Goal: Check status: Check status

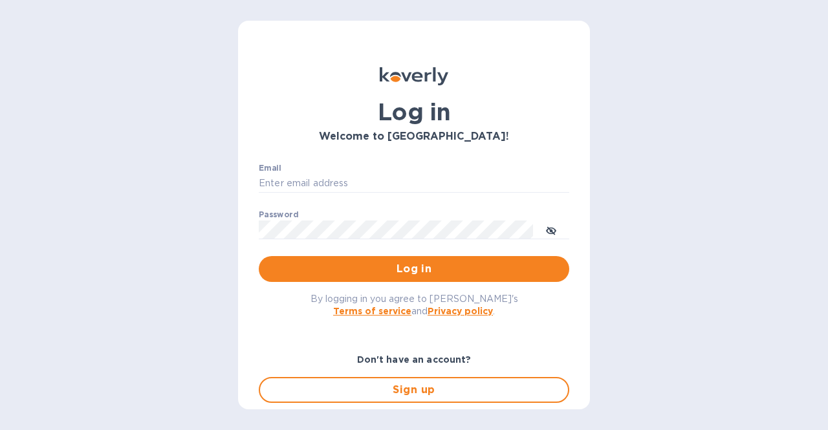
type input "[PERSON_NAME][EMAIL_ADDRESS][DOMAIN_NAME]"
click at [378, 271] on span "Log in" at bounding box center [414, 269] width 290 height 16
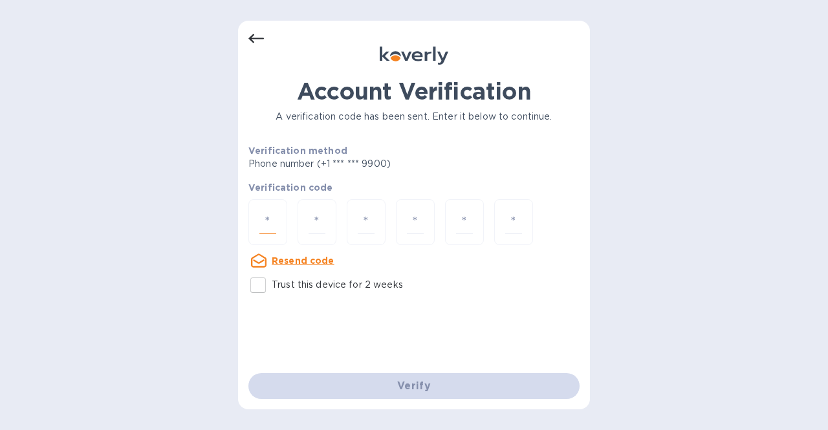
click at [272, 214] on input "number" at bounding box center [267, 222] width 17 height 24
type input "2"
type input "0"
type input "8"
type input "5"
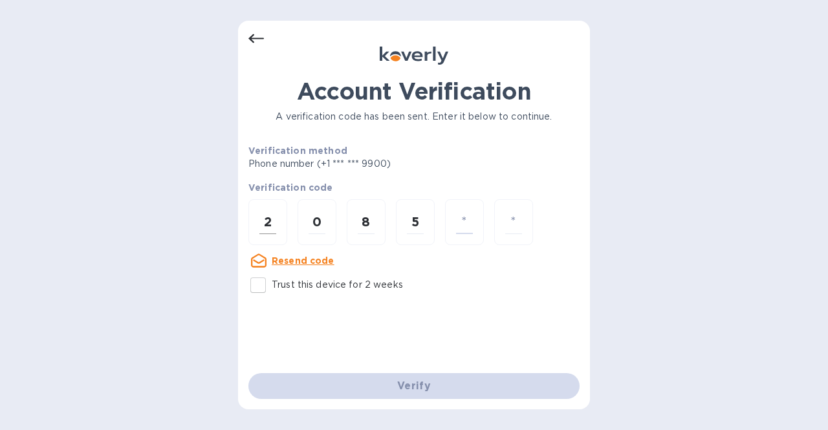
type input "1"
type input "5"
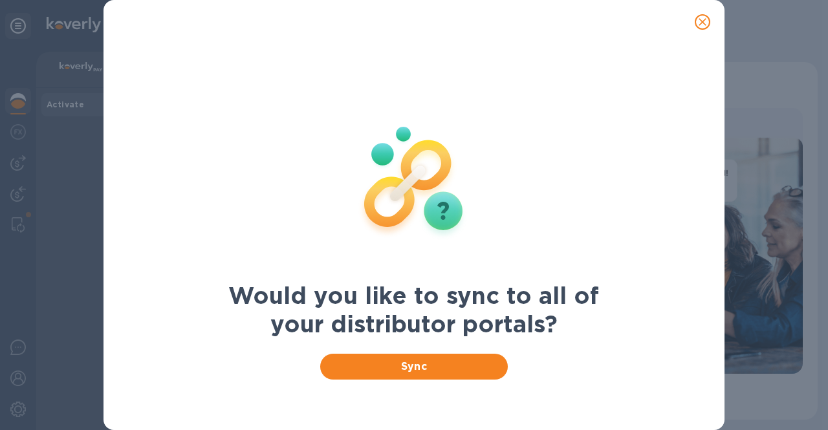
click at [705, 18] on icon "close" at bounding box center [703, 22] width 8 height 8
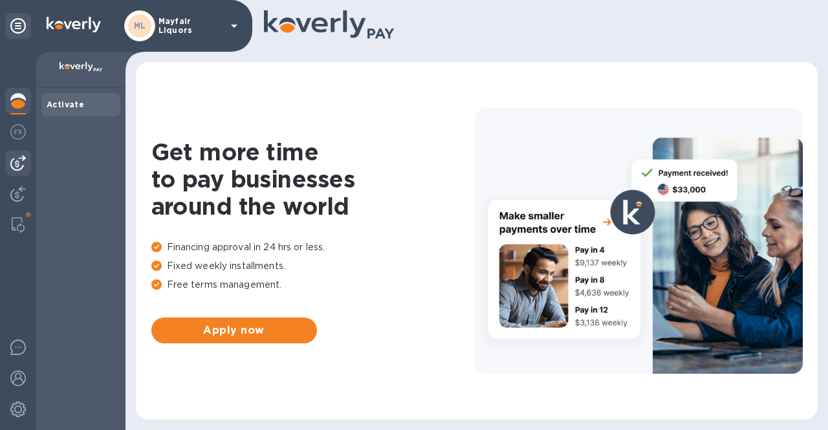
click at [16, 170] on img at bounding box center [18, 163] width 16 height 16
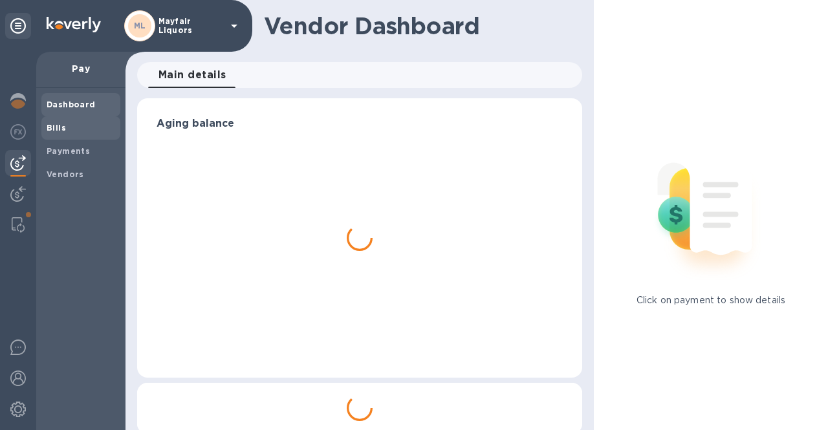
click at [71, 135] on div "Bills" at bounding box center [80, 127] width 79 height 23
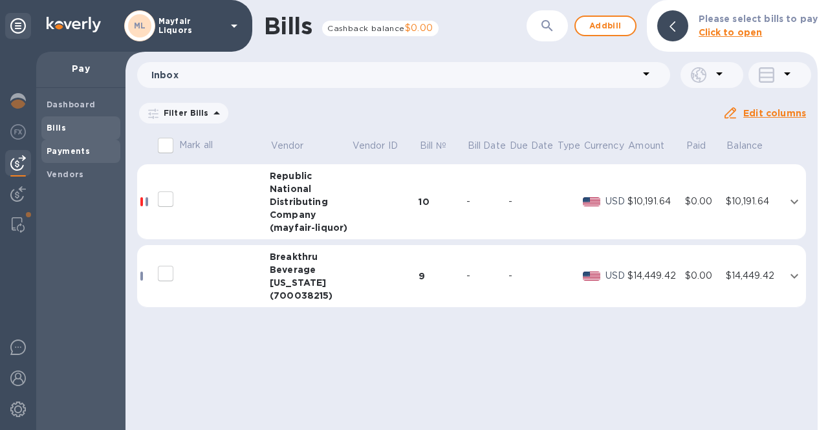
click at [61, 148] on b "Payments" at bounding box center [68, 151] width 43 height 10
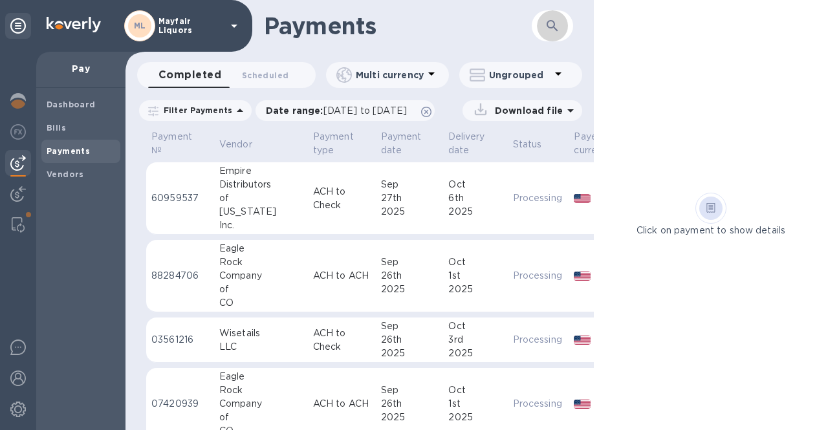
click at [558, 28] on icon "button" at bounding box center [553, 26] width 16 height 16
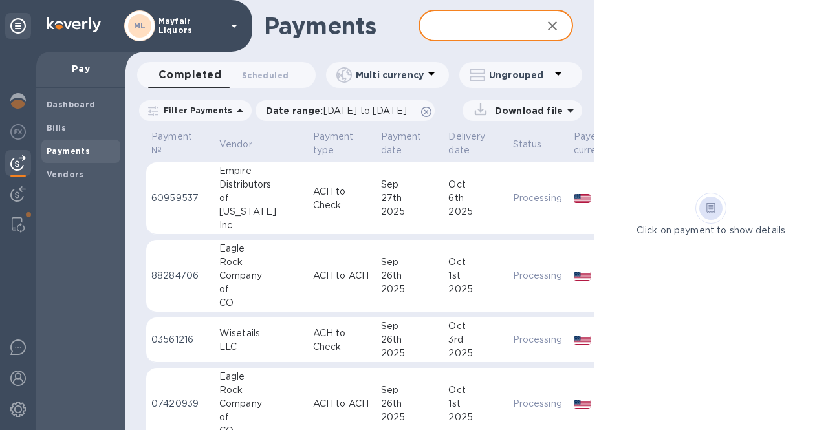
click at [505, 23] on input "text" at bounding box center [475, 26] width 113 height 32
type input "dillon"
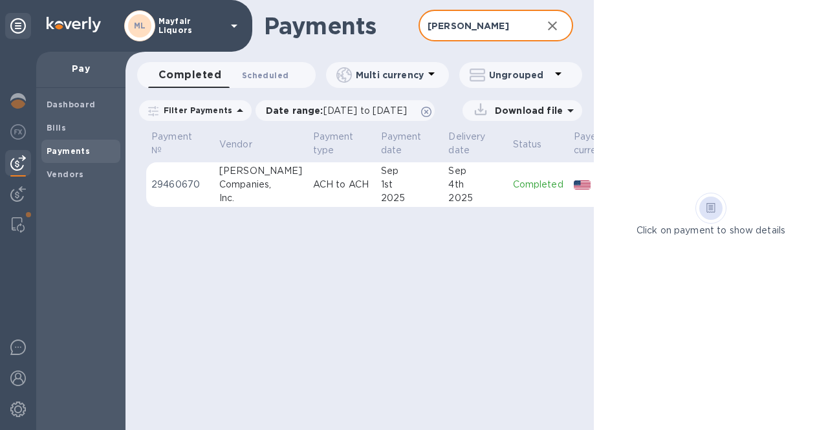
click at [283, 82] on button "Scheduled 0" at bounding box center [265, 75] width 67 height 26
